Goal: Task Accomplishment & Management: Manage account settings

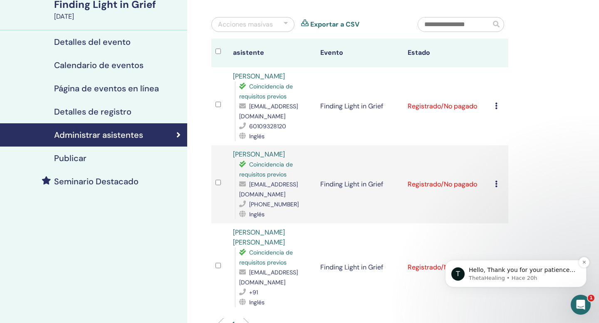
click at [518, 274] on p "Hello, Thank you for your patience. Felix has now been added to your seminar. Y…" at bounding box center [521, 270] width 107 height 8
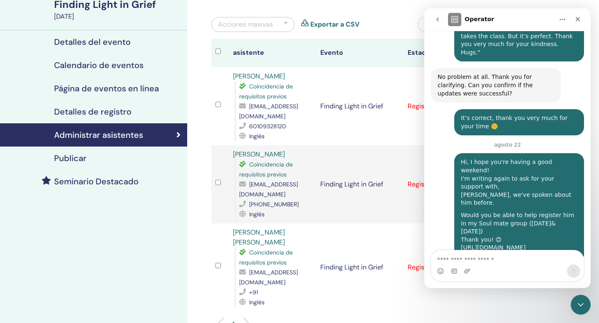
scroll to position [868, 0]
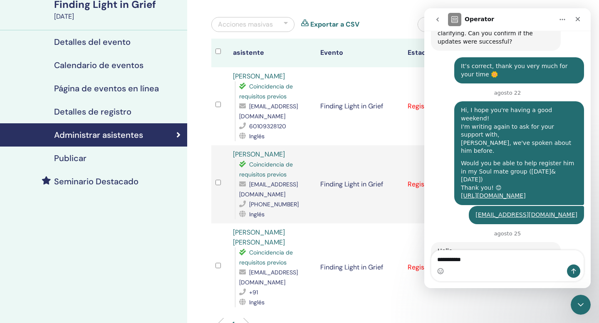
type textarea "**********"
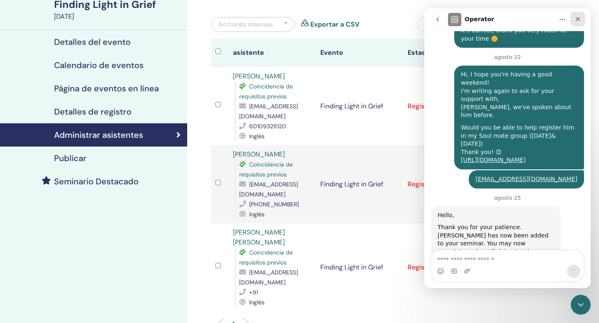
click at [579, 20] on icon "Cerrar" at bounding box center [577, 19] width 7 height 7
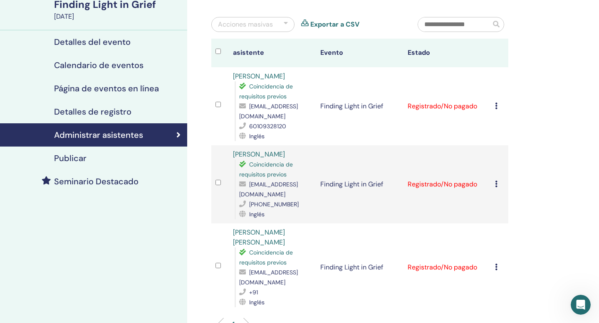
scroll to position [0, 0]
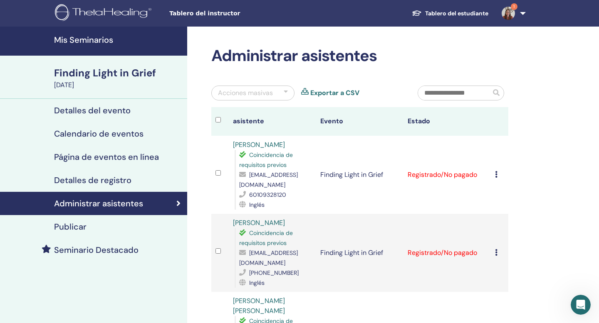
click at [122, 44] on h4 "Mis Seminarios" at bounding box center [118, 40] width 128 height 10
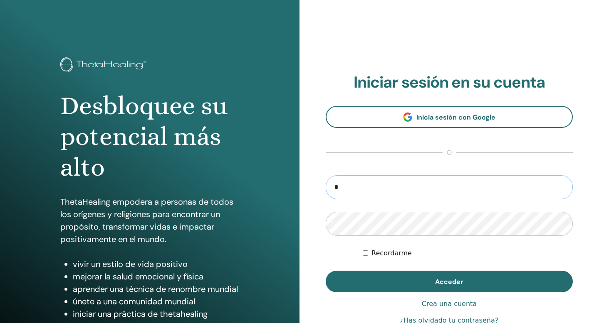
click at [375, 194] on input "*" at bounding box center [448, 187] width 247 height 24
type input "**********"
click at [325, 271] on button "Acceder" at bounding box center [448, 282] width 247 height 22
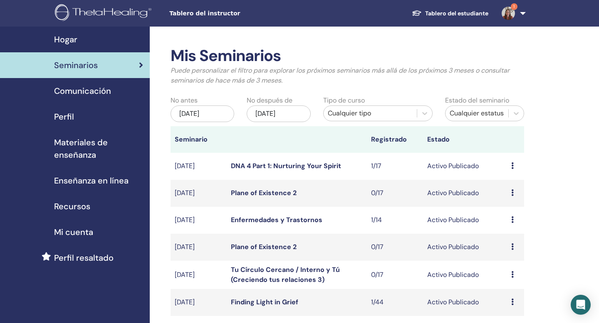
click at [96, 63] on span "Seminarios" at bounding box center [76, 65] width 44 height 12
click at [507, 15] on img at bounding box center [507, 13] width 13 height 13
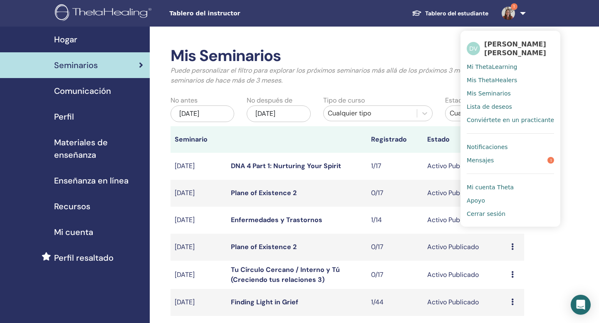
click at [498, 160] on link "Mensajes 1" at bounding box center [509, 160] width 87 height 13
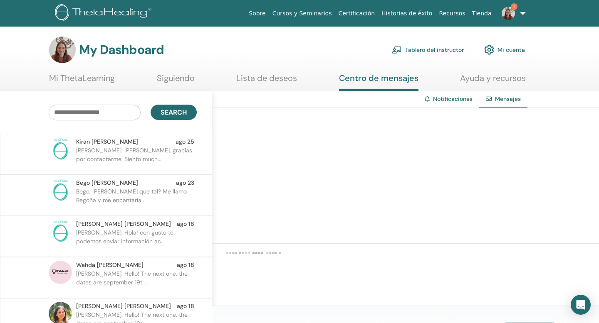
click at [458, 47] on link "Tablero del instructor" at bounding box center [428, 50] width 72 height 18
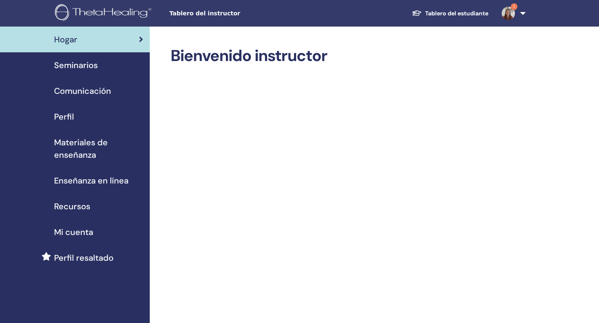
click at [86, 67] on span "Seminarios" at bounding box center [76, 65] width 44 height 12
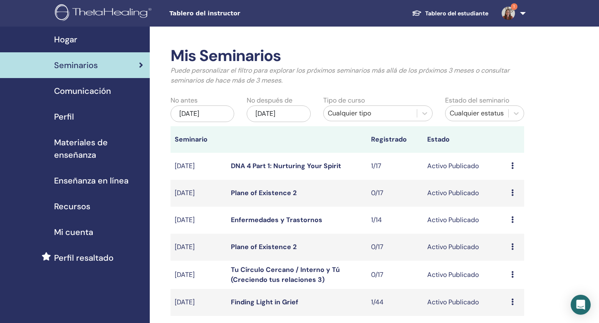
click at [382, 113] on div "Cualquier tipo" at bounding box center [370, 113] width 85 height 10
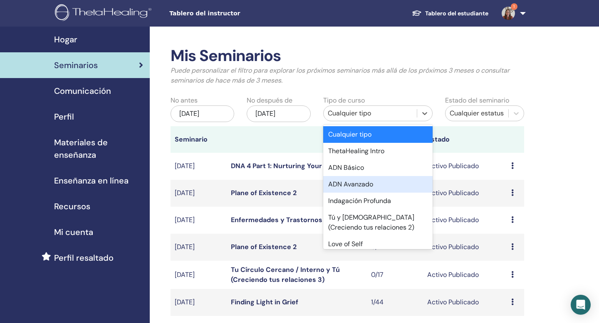
scroll to position [474, 0]
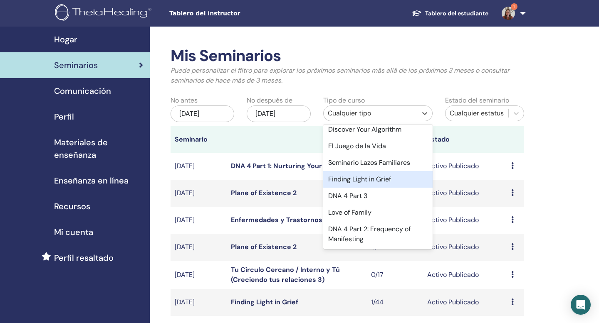
click at [380, 182] on div "Finding Light in Grief" at bounding box center [377, 179] width 109 height 17
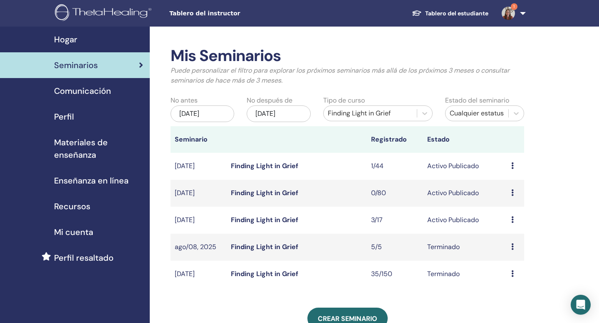
click at [512, 219] on icon at bounding box center [512, 220] width 2 height 7
click at [514, 249] on link "asistentes" at bounding box center [509, 250] width 32 height 9
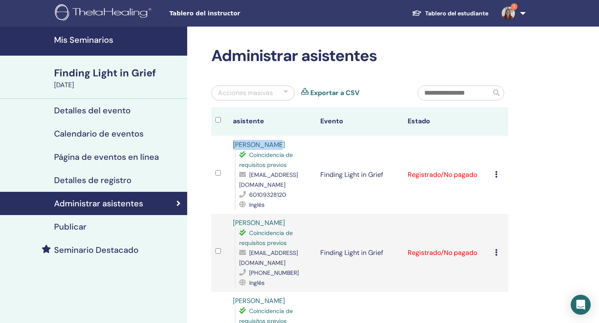
drag, startPoint x: 275, startPoint y: 144, endPoint x: 233, endPoint y: 145, distance: 42.0
click at [233, 145] on div "Vivienne Lim Coincidencia de requisitos previos limvi120@gmail.com 60109328120 …" at bounding box center [272, 175] width 79 height 70
copy link "Vivienne Lim"
drag, startPoint x: 260, startPoint y: 213, endPoint x: 233, endPoint y: 213, distance: 27.0
click at [233, 218] on div "Lena Cai Coincidencia de requisitos previos 279877256@qq.com +8613482324097 Ing…" at bounding box center [272, 253] width 79 height 70
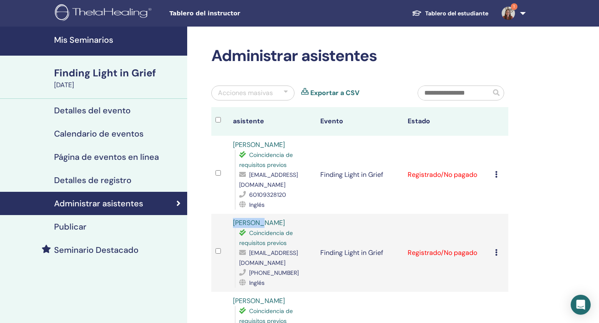
copy link "Lena Cai"
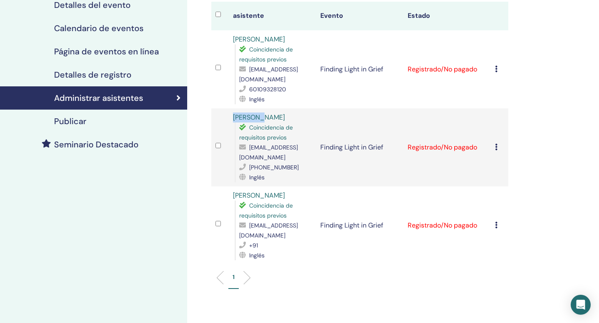
scroll to position [121, 0]
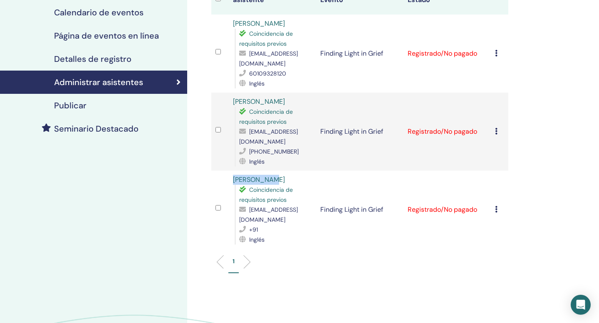
drag, startPoint x: 272, startPoint y: 161, endPoint x: 233, endPoint y: 162, distance: 39.5
click at [233, 175] on div "Snehal Tina Coincidencia de requisitos previos snehalrupani@gmail.com +91 Inglés" at bounding box center [272, 210] width 79 height 70
copy link "Snehal Tina"
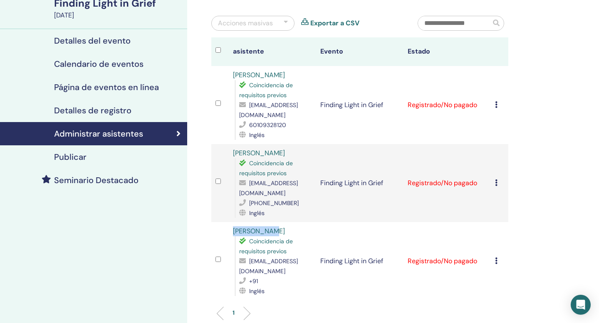
scroll to position [0, 0]
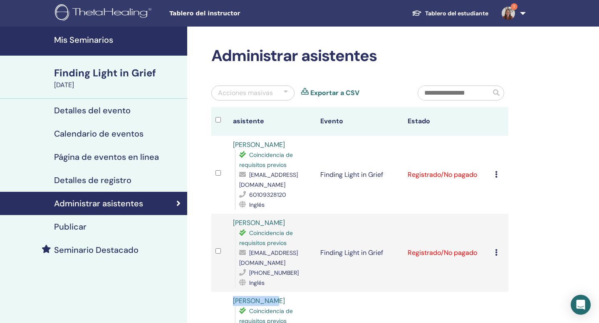
click at [108, 40] on h4 "Mis Seminarios" at bounding box center [118, 40] width 128 height 10
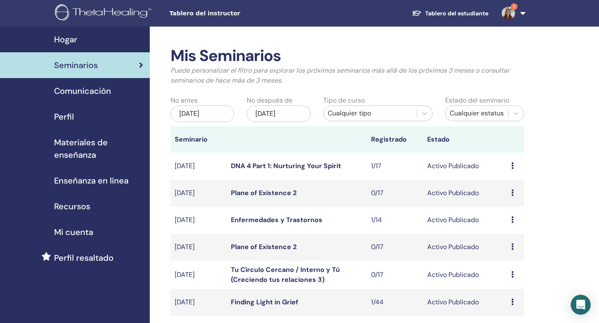
click at [96, 232] on div "Mi cuenta" at bounding box center [75, 232] width 136 height 12
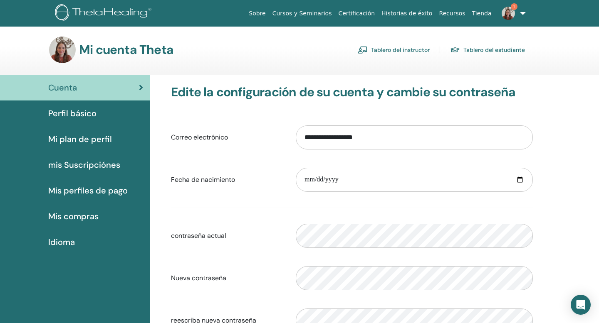
click at [382, 47] on link "Tablero del instructor" at bounding box center [394, 49] width 72 height 13
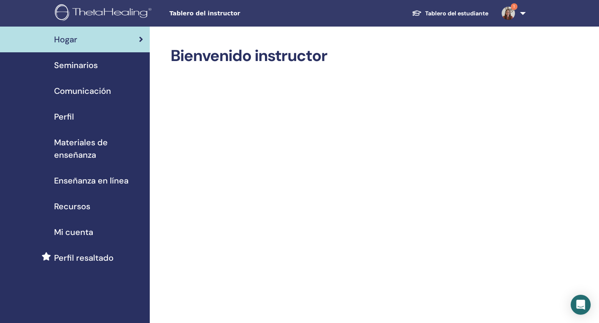
click at [101, 69] on div "Seminarios" at bounding box center [75, 65] width 136 height 12
